Goal: Information Seeking & Learning: Learn about a topic

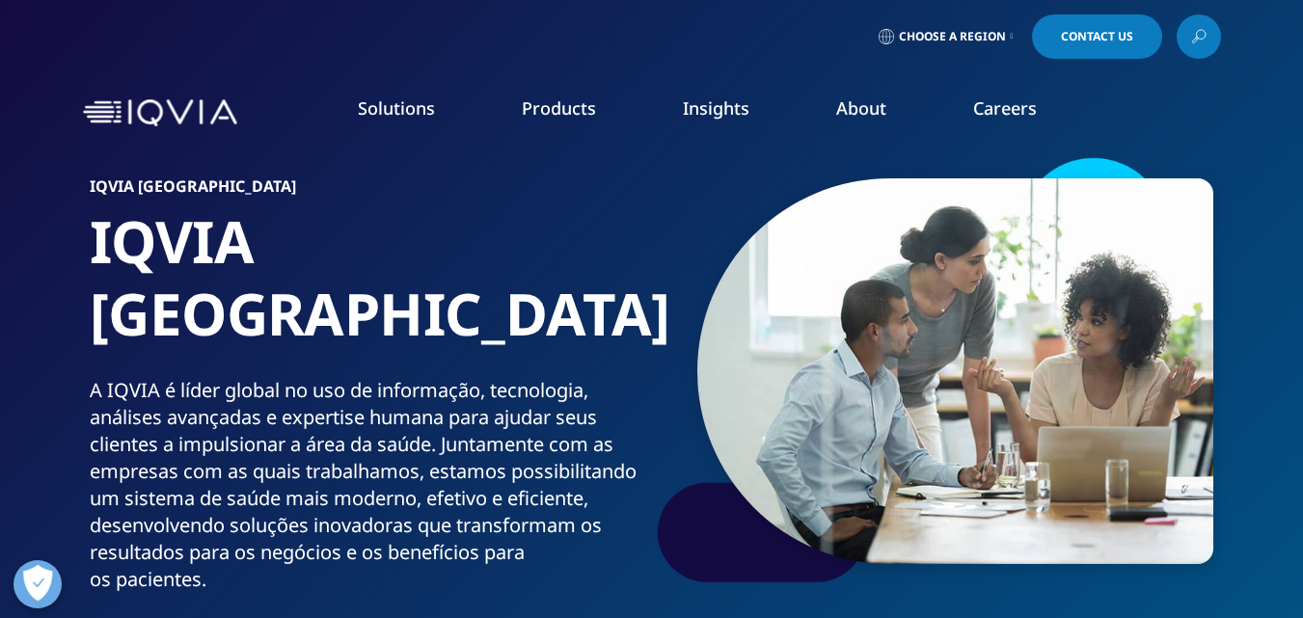
click at [449, 323] on link "Pricing & Market Access" at bounding box center [506, 313] width 299 height 21
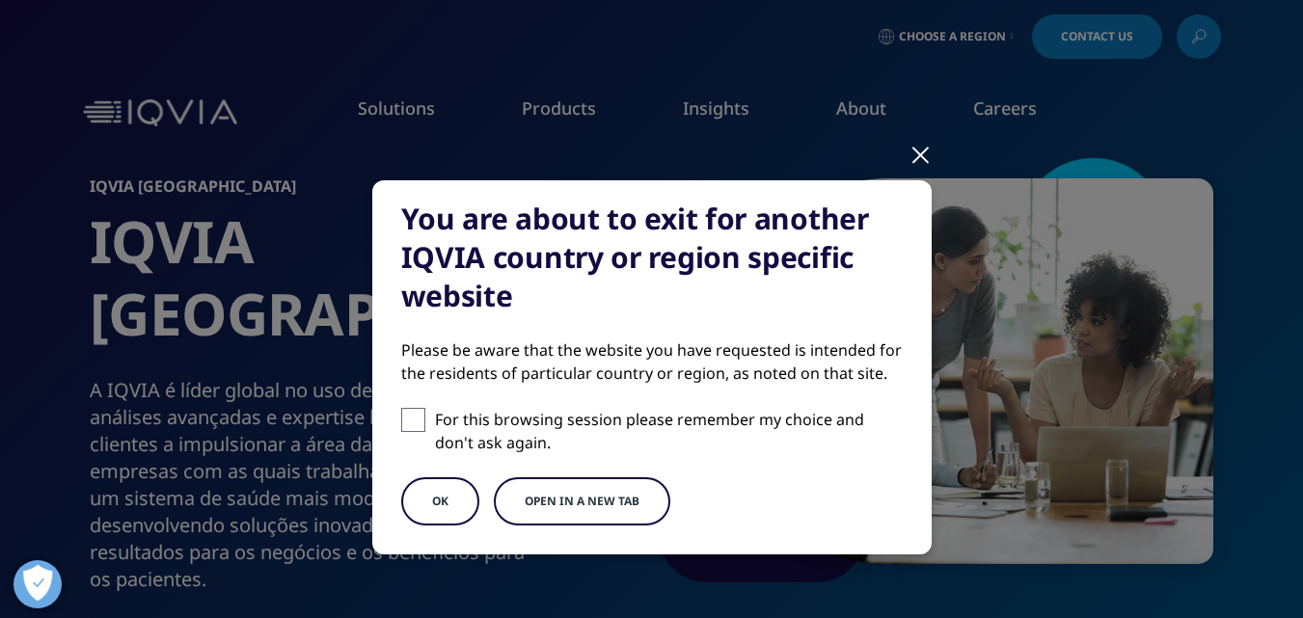
click at [406, 423] on span at bounding box center [413, 420] width 24 height 24
click at [406, 423] on input "For this browsing session please remember my choice and don't ask again." at bounding box center [413, 420] width 24 height 24
checkbox input "true"
click at [421, 507] on button "OK" at bounding box center [440, 502] width 78 height 48
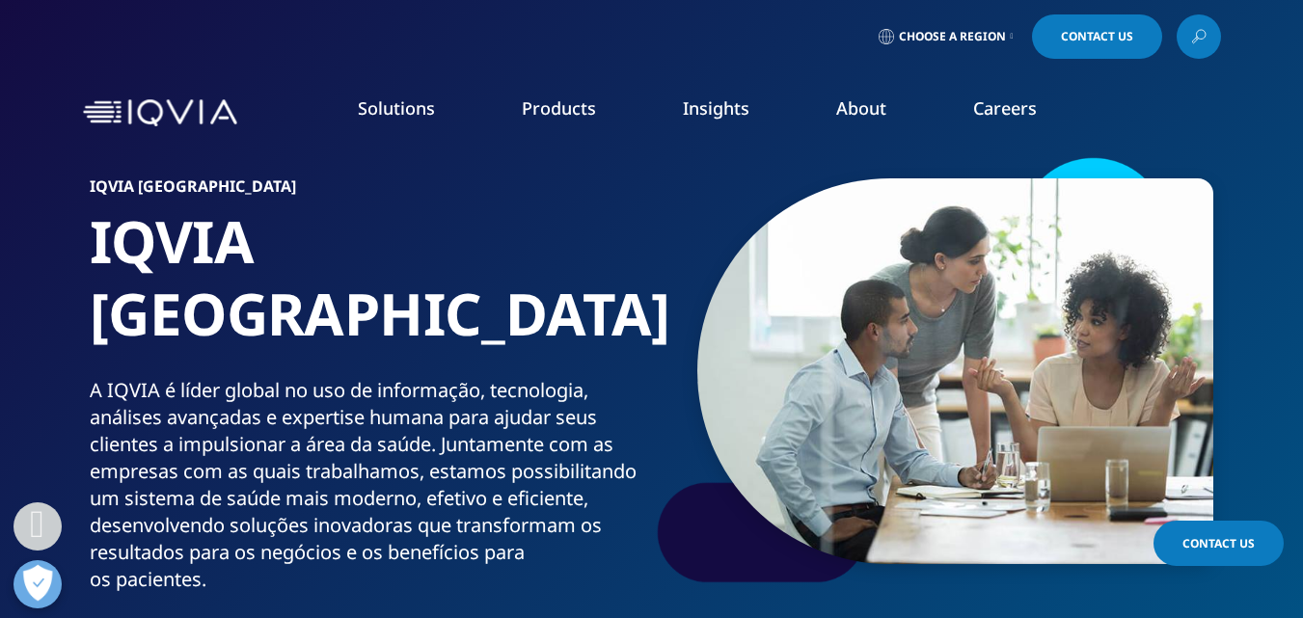
scroll to position [589, 0]
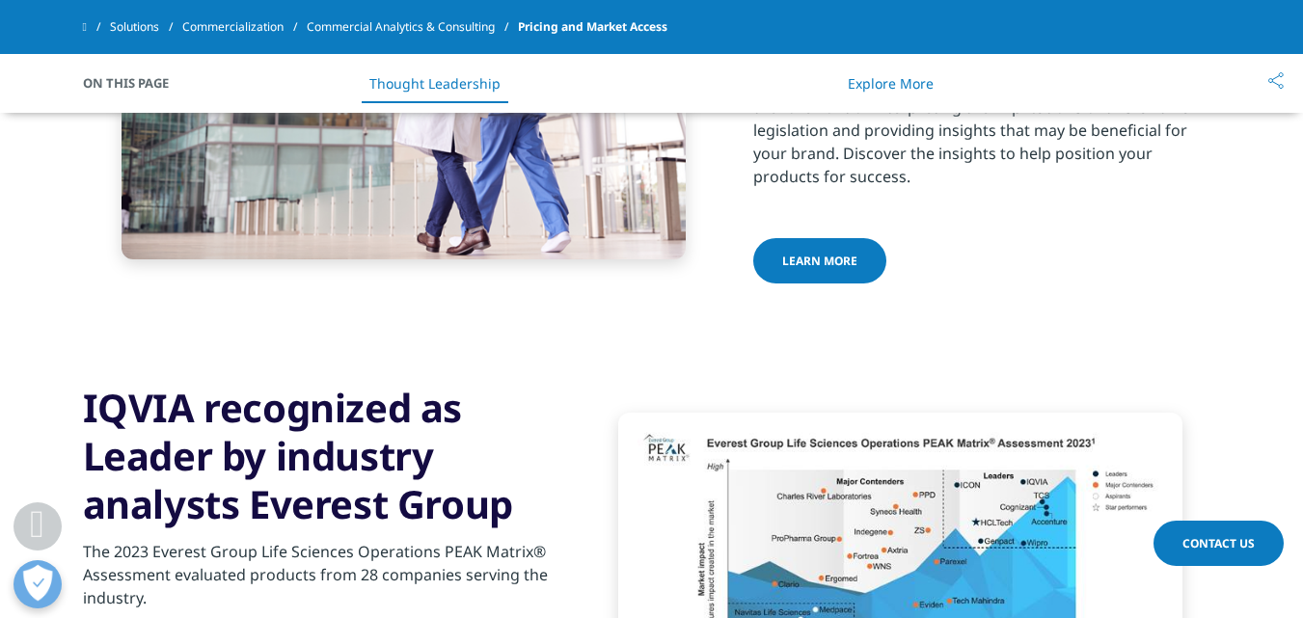
scroll to position [3087, 0]
